Goal: Communication & Community: Connect with others

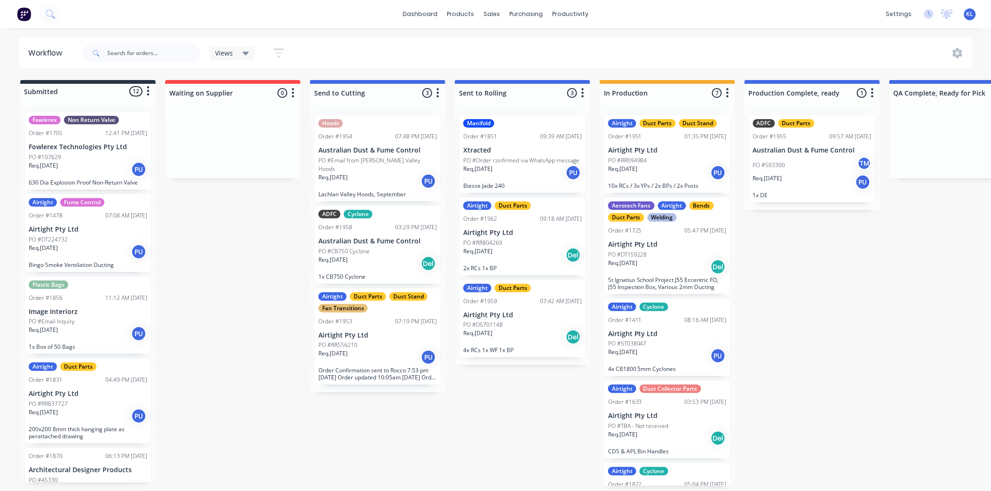
drag, startPoint x: 144, startPoint y: 39, endPoint x: 144, endPoint y: 53, distance: 14.1
click at [144, 39] on div at bounding box center [142, 53] width 118 height 28
click at [144, 53] on input "text" at bounding box center [153, 53] width 93 height 19
type input "1958"
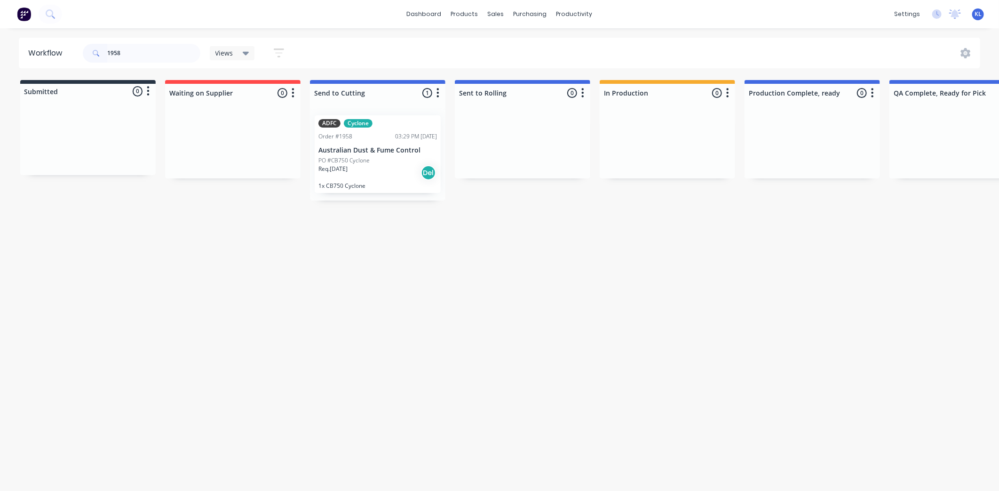
click at [365, 158] on p "PO #CB750 Cyclone" at bounding box center [344, 160] width 51 height 8
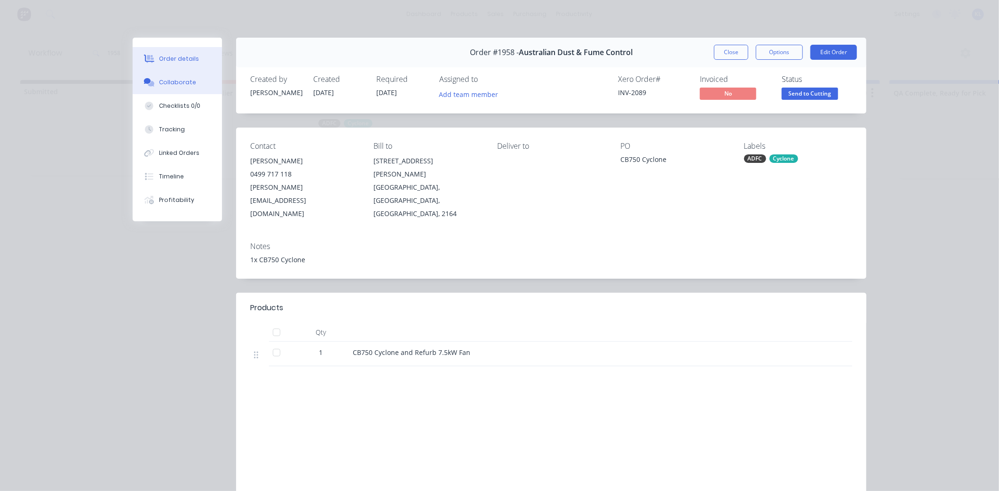
click at [155, 88] on button "Collaborate" at bounding box center [177, 83] width 89 height 24
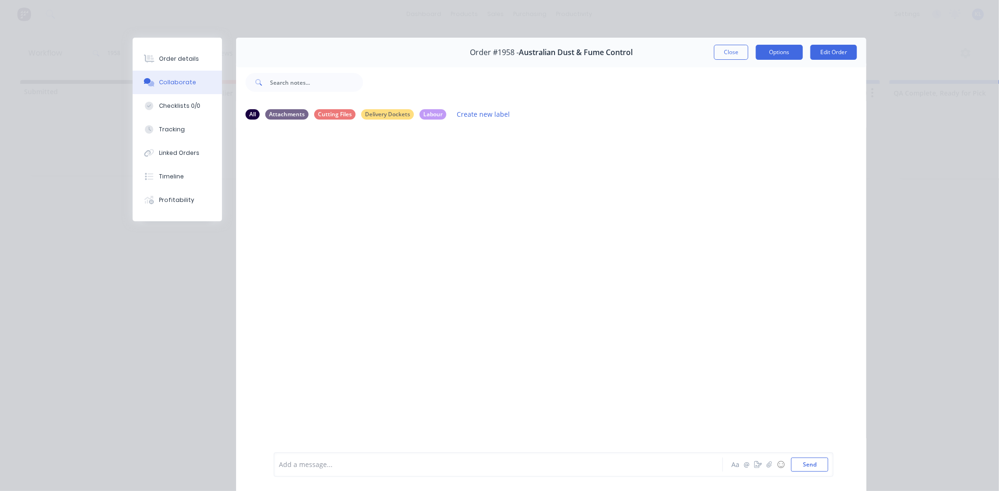
click at [786, 55] on button "Options" at bounding box center [779, 52] width 47 height 15
click at [910, 104] on div "Order details Collaborate Checklists 0/0 Tracking Linked Orders Timeline Profit…" at bounding box center [499, 245] width 999 height 491
click at [816, 466] on button "Send" at bounding box center [809, 464] width 37 height 14
click at [333, 204] on div at bounding box center [308, 199] width 68 height 62
click at [347, 201] on div "Labels Download Delete" at bounding box center [398, 199] width 106 height 14
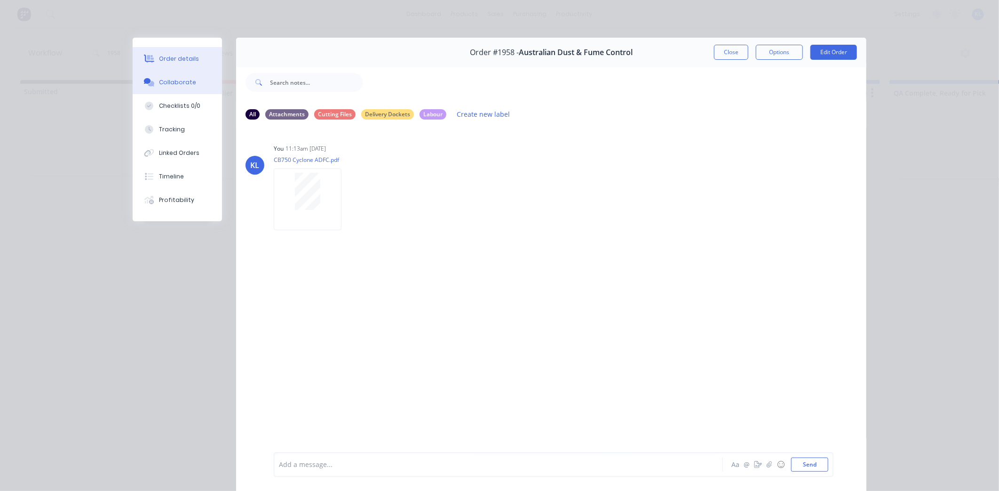
click at [185, 55] on div "Order details" at bounding box center [179, 59] width 40 height 8
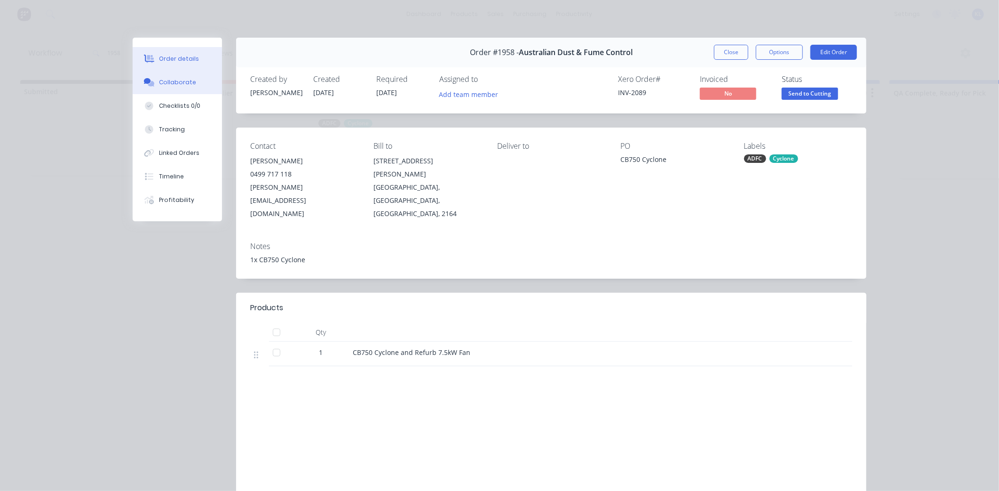
click at [171, 83] on div "Collaborate" at bounding box center [177, 82] width 37 height 8
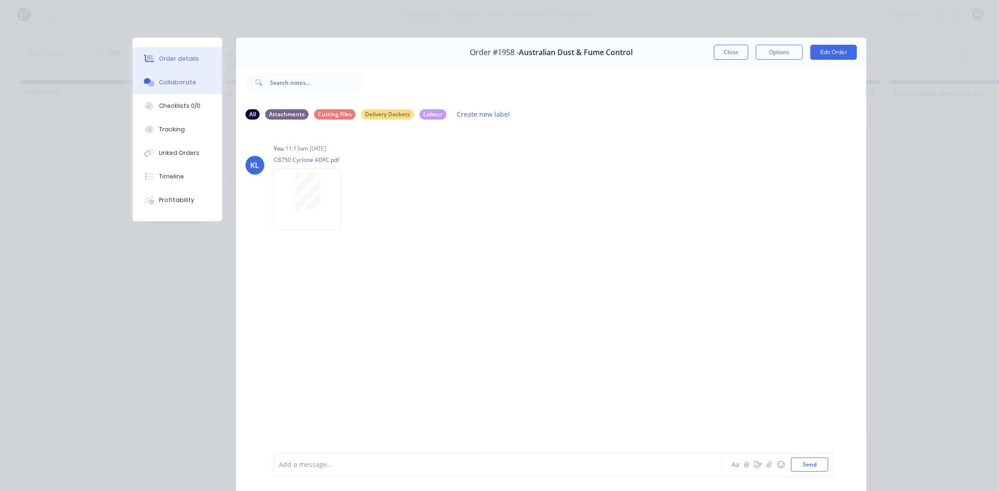
click at [195, 56] on button "Order details" at bounding box center [177, 59] width 89 height 24
